Goal: Task Accomplishment & Management: Complete application form

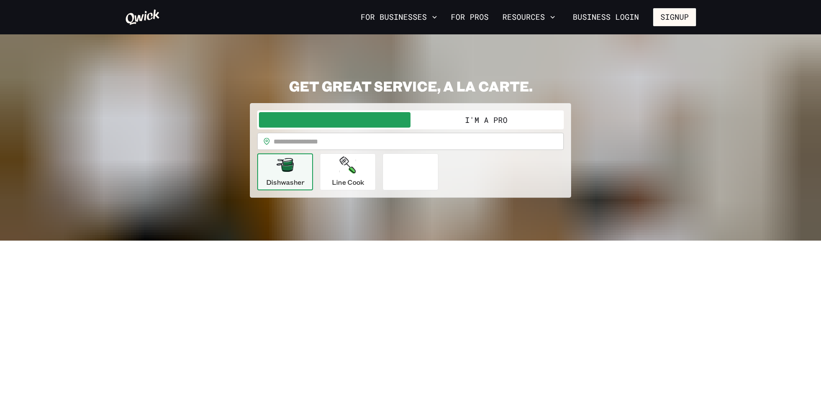
click at [448, 145] on input "text" at bounding box center [418, 141] width 290 height 17
type input "*****"
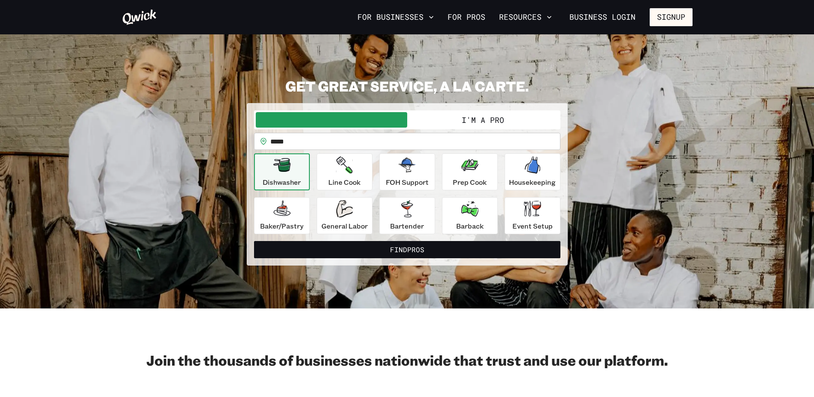
click at [494, 118] on button "I'm a Pro" at bounding box center [483, 119] width 152 height 15
click at [453, 124] on button "I'm a Pro" at bounding box center [483, 119] width 152 height 15
click at [453, 120] on button "I'm a Pro" at bounding box center [483, 119] width 152 height 15
click at [469, 16] on link "For Pros" at bounding box center [466, 17] width 45 height 15
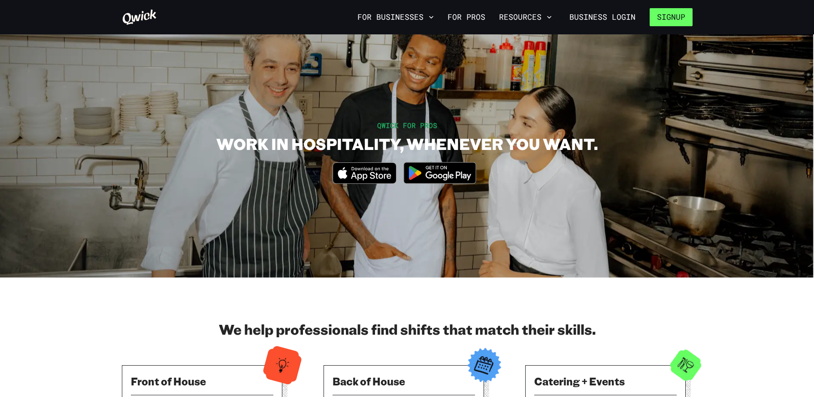
click at [653, 21] on button "Signup" at bounding box center [671, 17] width 43 height 18
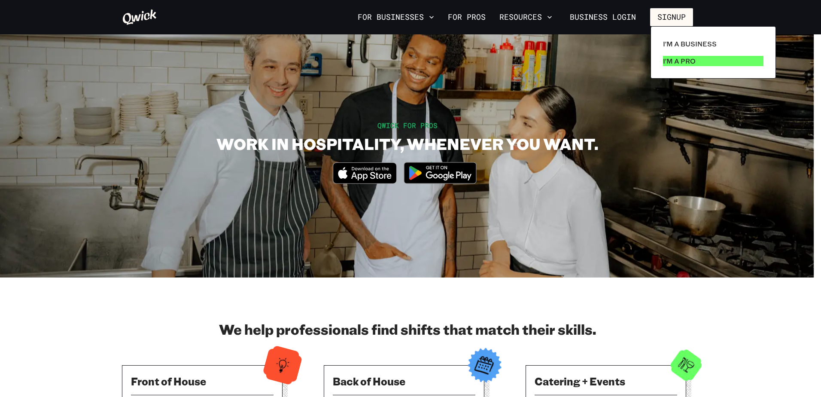
click at [676, 61] on p "I'm a Pro" at bounding box center [679, 61] width 33 height 10
